Goal: Information Seeking & Learning: Learn about a topic

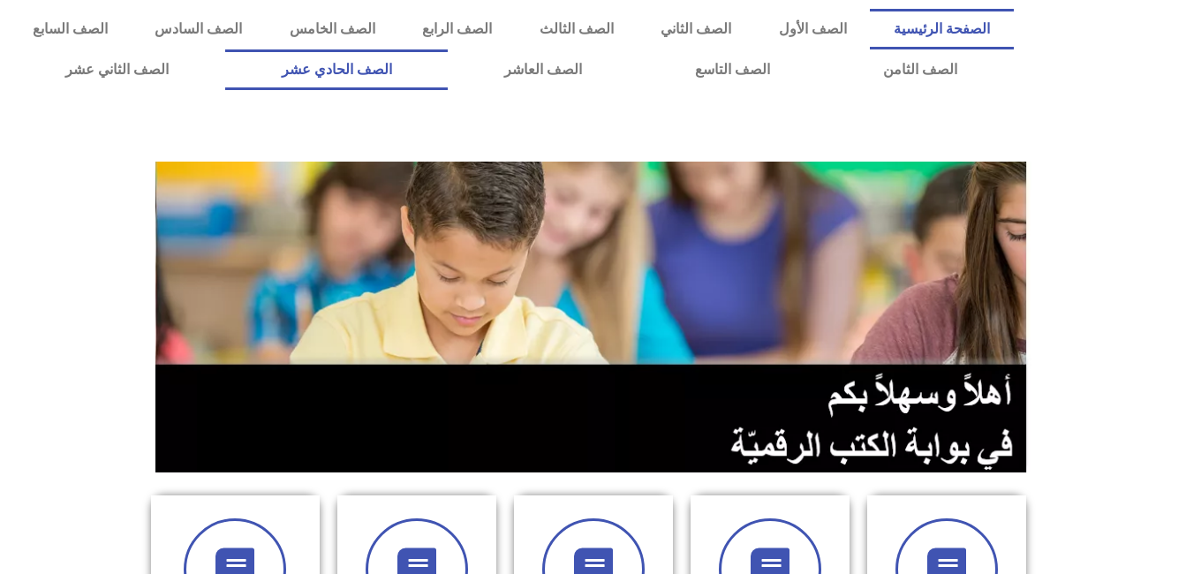
click at [449, 69] on link "الصف الحادي عشر" at bounding box center [336, 69] width 223 height 41
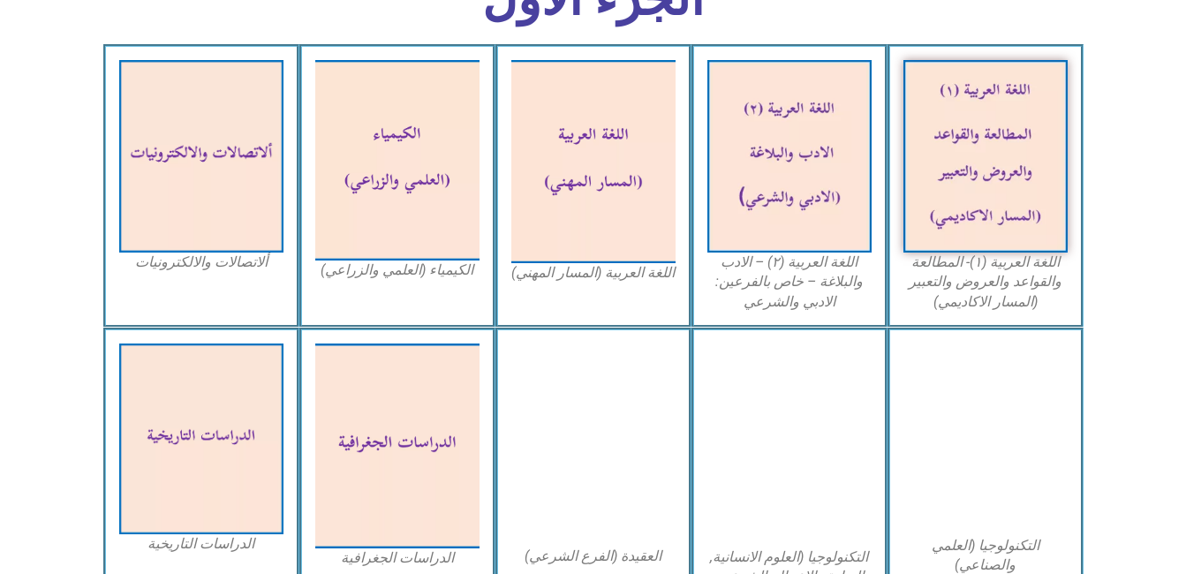
scroll to position [601, 0]
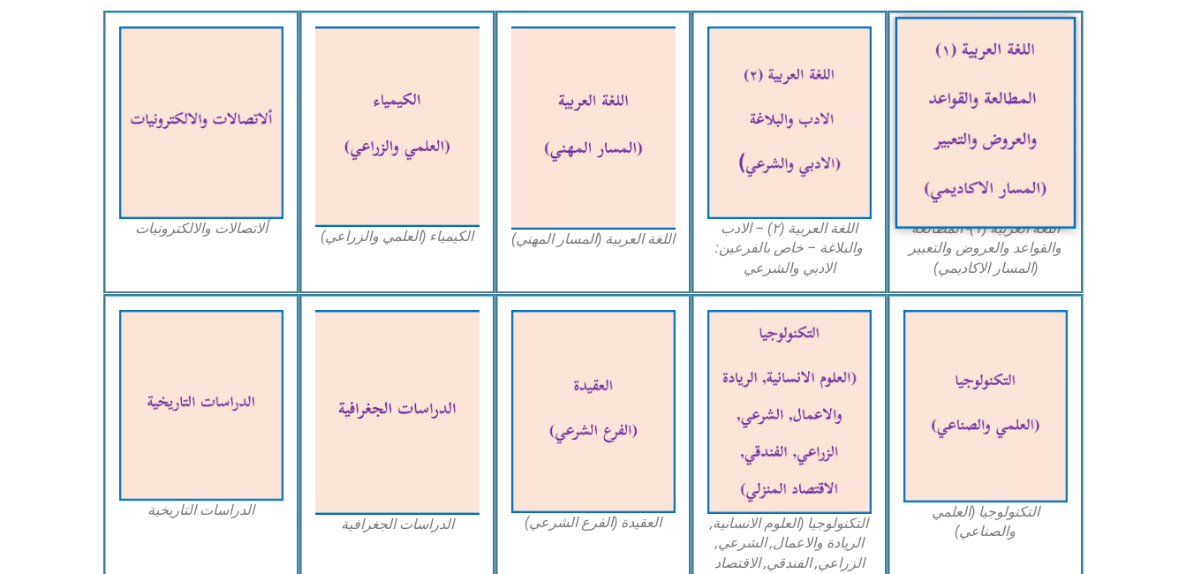
click at [963, 155] on img at bounding box center [985, 123] width 181 height 212
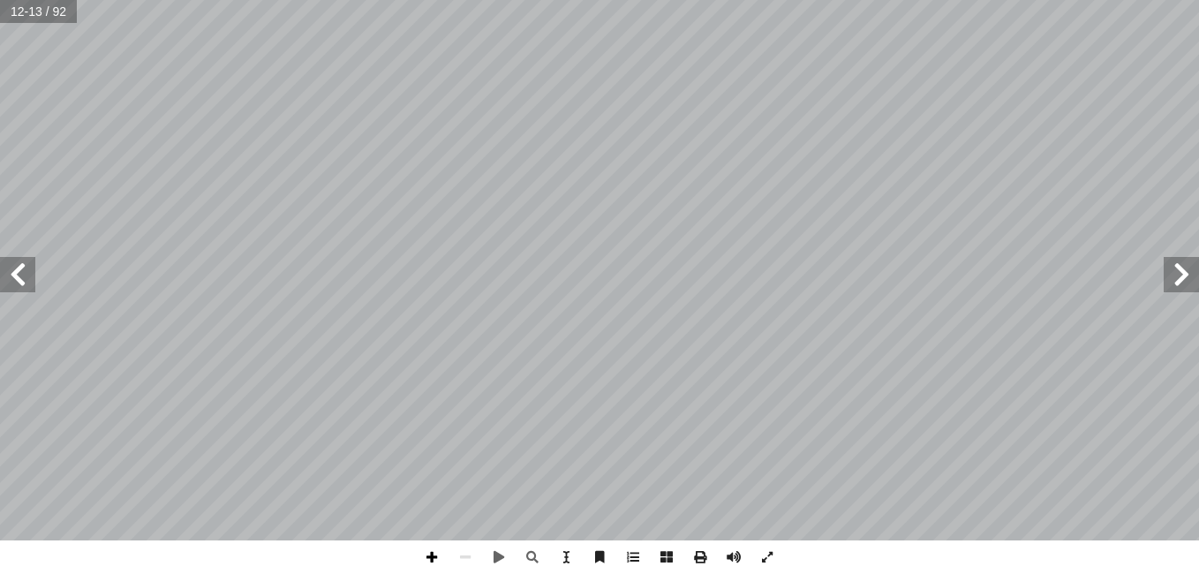
click at [428, 161] on html "الصفحة الرئيسية الصف الأول الصف الثاني الصف الثالث الصف الرابع الصف الخامس الصف…" at bounding box center [599, 80] width 1199 height 161
click at [427, 563] on span at bounding box center [432, 557] width 34 height 34
